Goal: Find contact information: Obtain details needed to contact an individual or organization

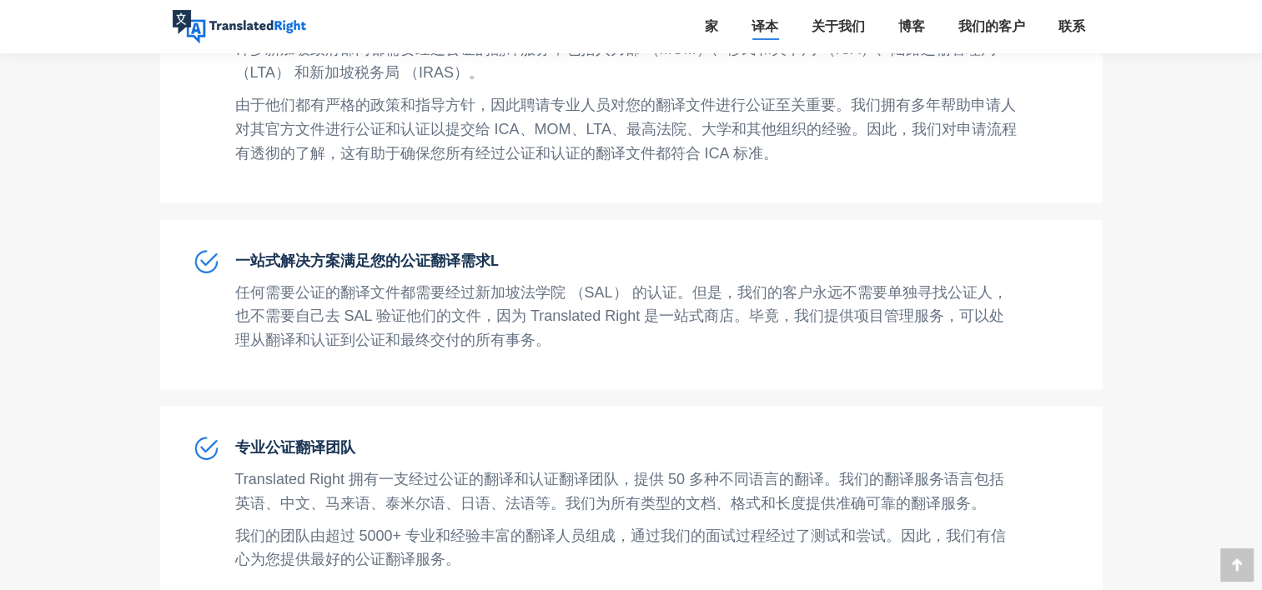
scroll to position [4272, 0]
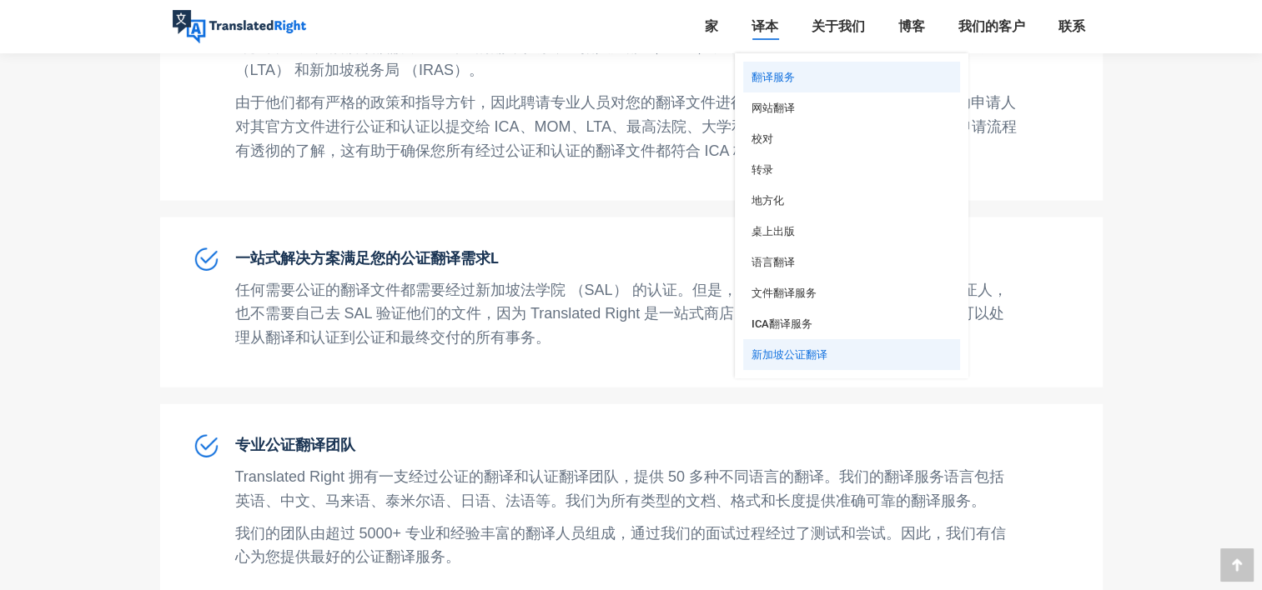
click at [774, 78] on span "翻译服务" at bounding box center [772, 77] width 43 height 14
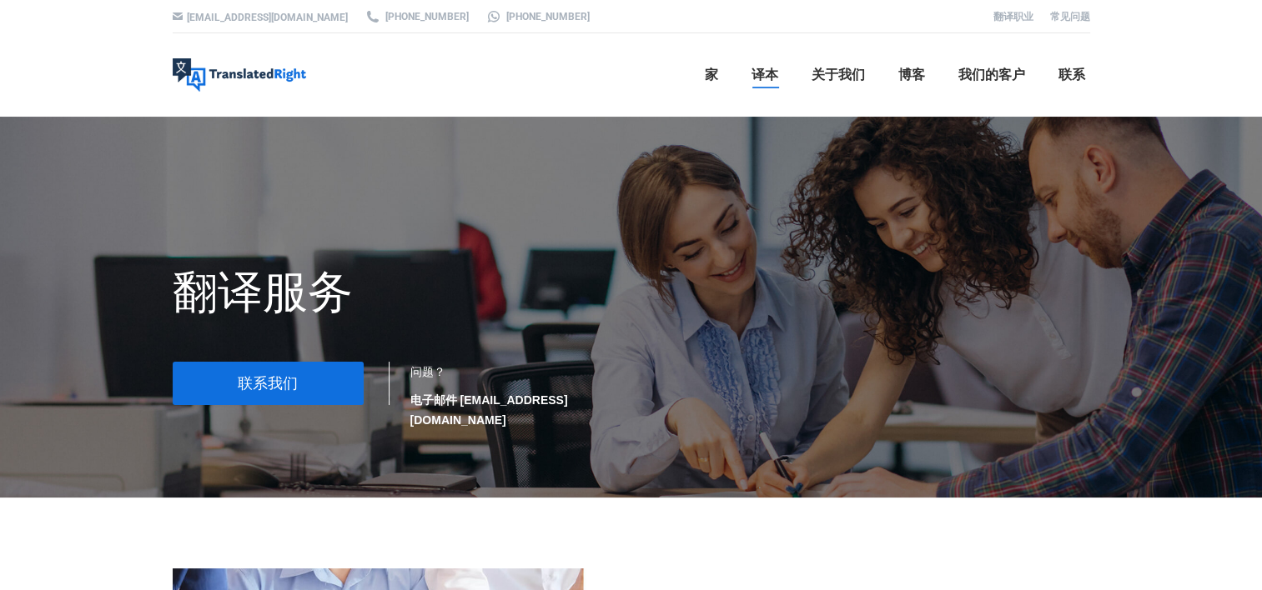
scroll to position [95, 0]
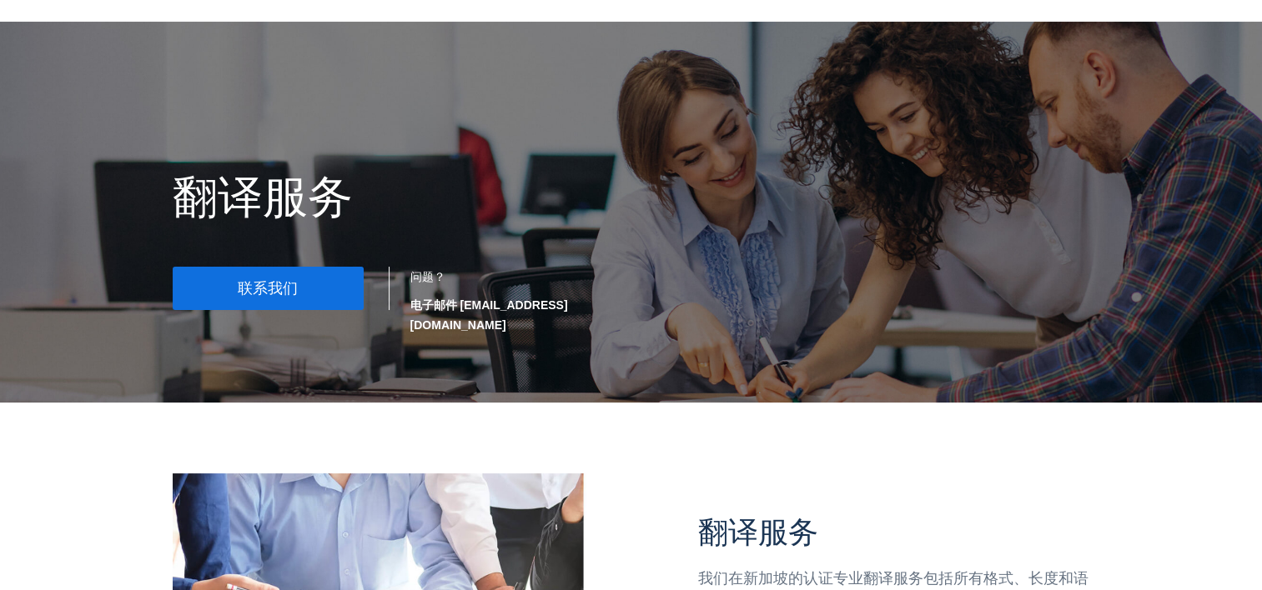
click at [296, 287] on span "联系我们" at bounding box center [268, 288] width 60 height 17
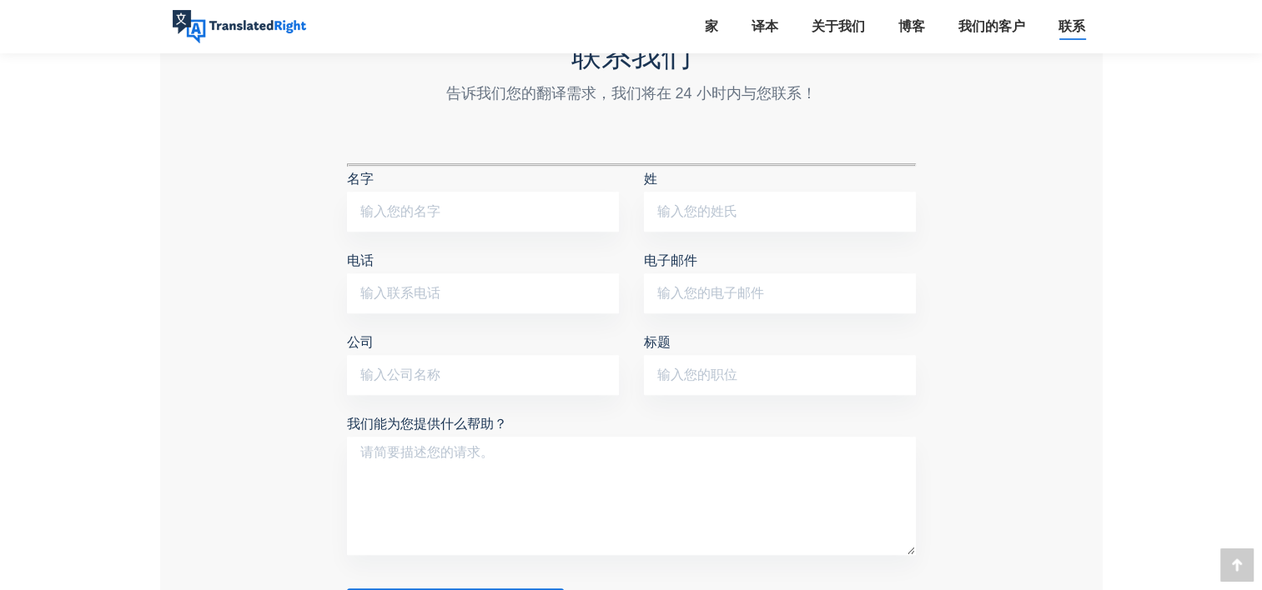
scroll to position [1458, 0]
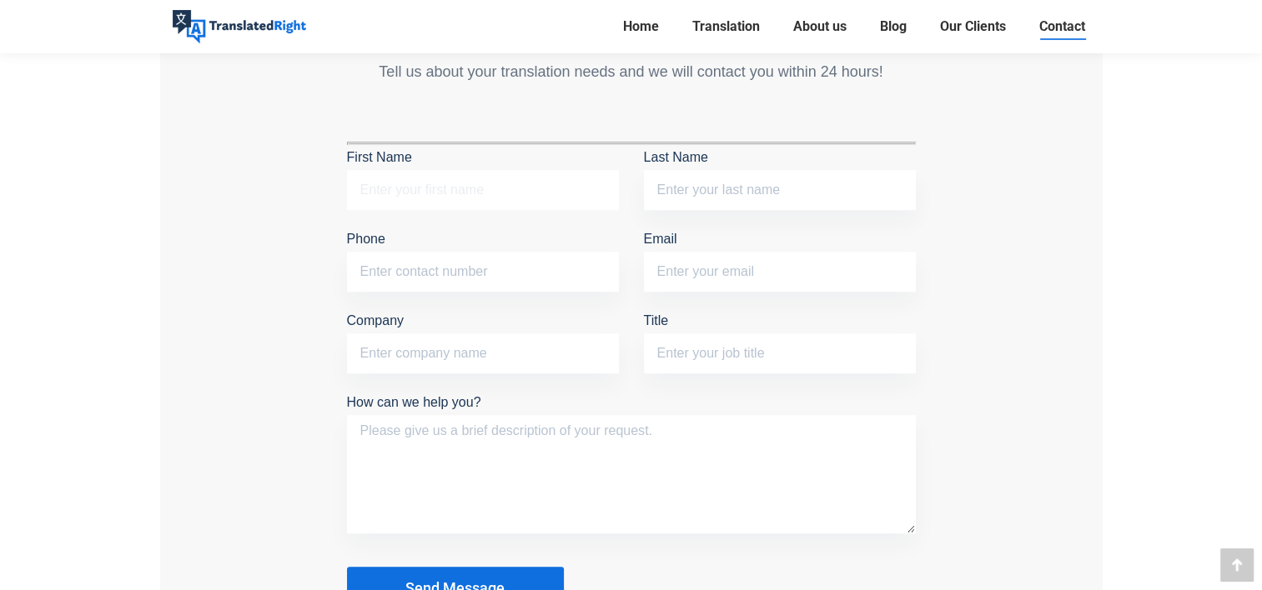
click at [578, 193] on input "First Name" at bounding box center [483, 190] width 272 height 40
type input "C"
type input "Weihong"
click at [716, 183] on input "Last Name" at bounding box center [780, 190] width 272 height 40
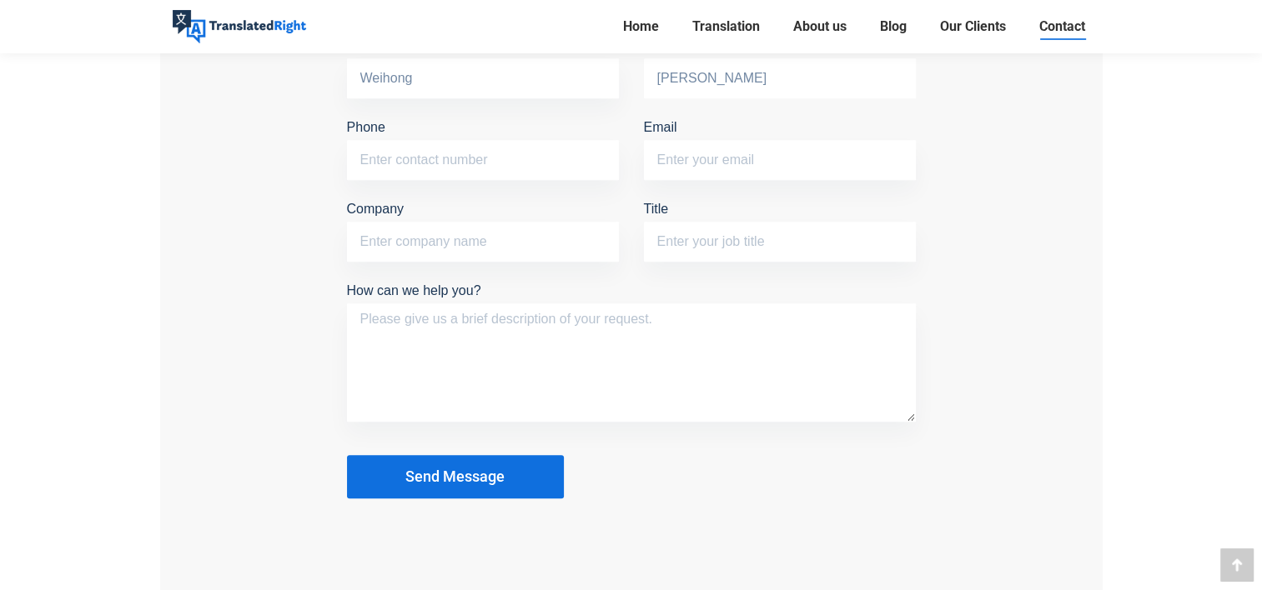
scroll to position [1536, 0]
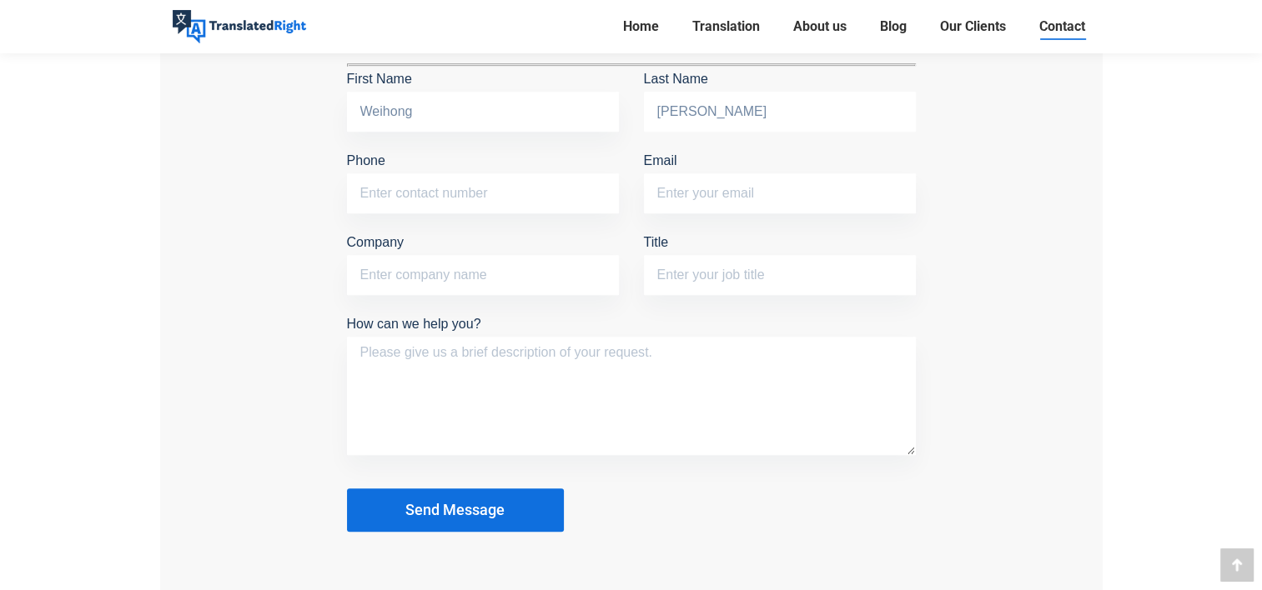
type input "Cheng"
click at [499, 183] on input "Phone" at bounding box center [483, 193] width 272 height 40
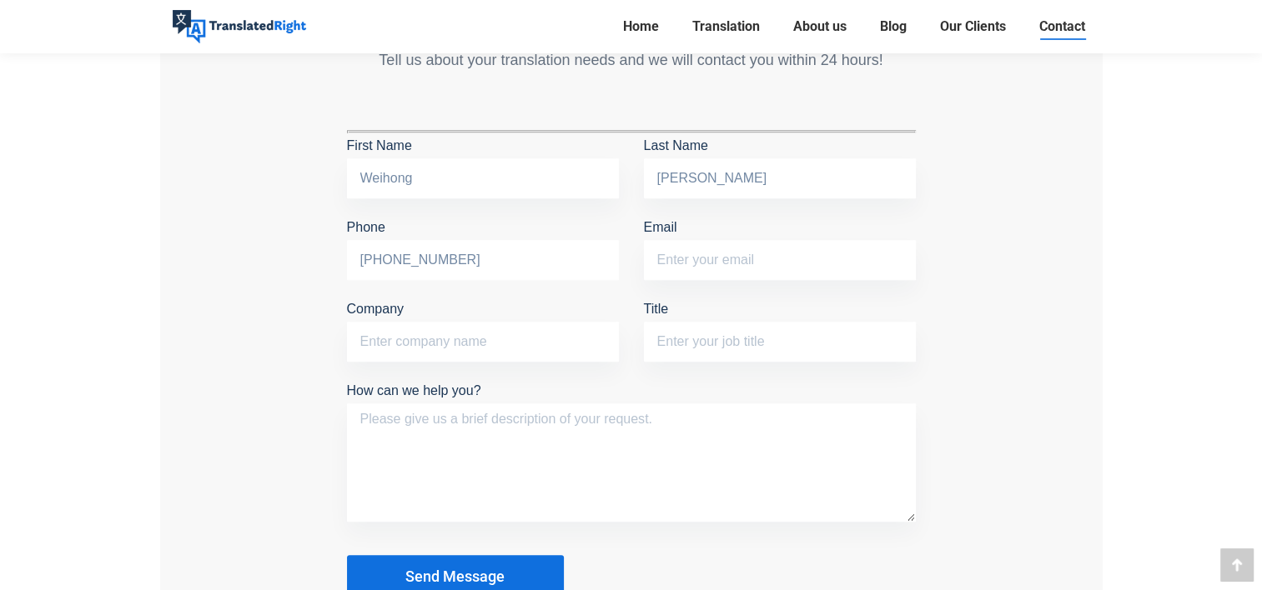
scroll to position [1467, 0]
type input "+65 87130366"
